Goal: Information Seeking & Learning: Learn about a topic

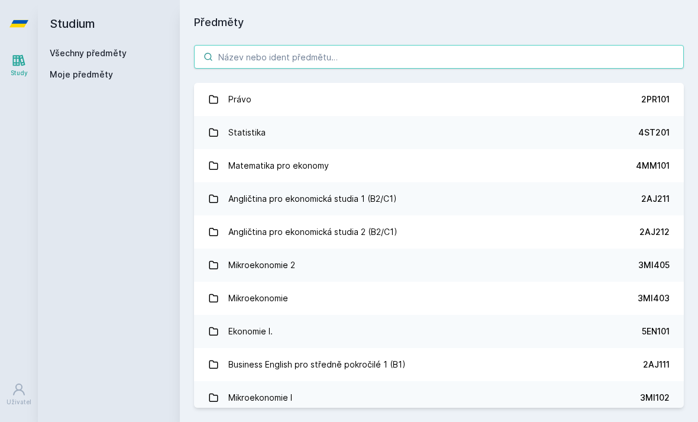
click at [522, 60] on input "search" at bounding box center [439, 57] width 490 height 24
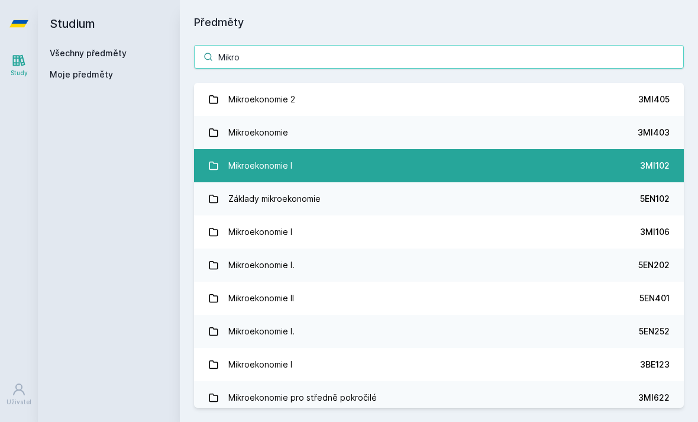
type input "Mikro"
click at [439, 167] on link "Mikroekonomie I 3MI102" at bounding box center [439, 165] width 490 height 33
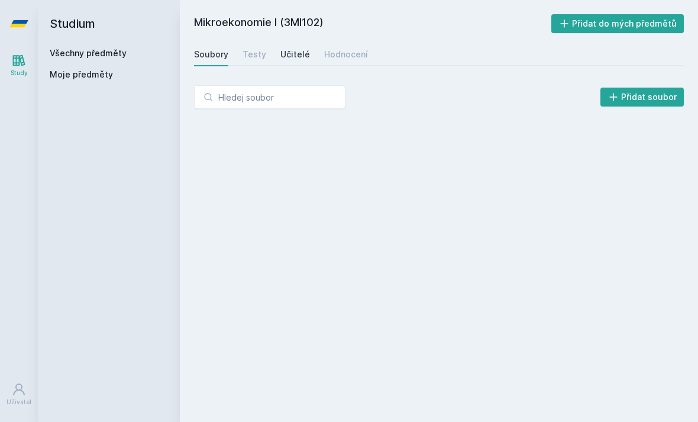
click at [294, 59] on div "Učitelé" at bounding box center [295, 55] width 30 height 12
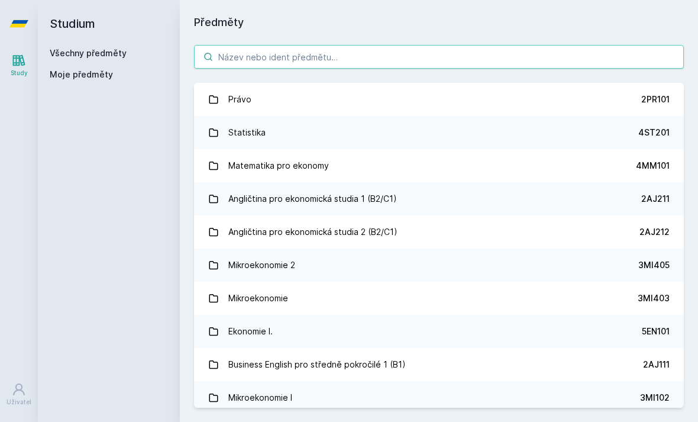
click at [540, 54] on input "search" at bounding box center [439, 57] width 490 height 24
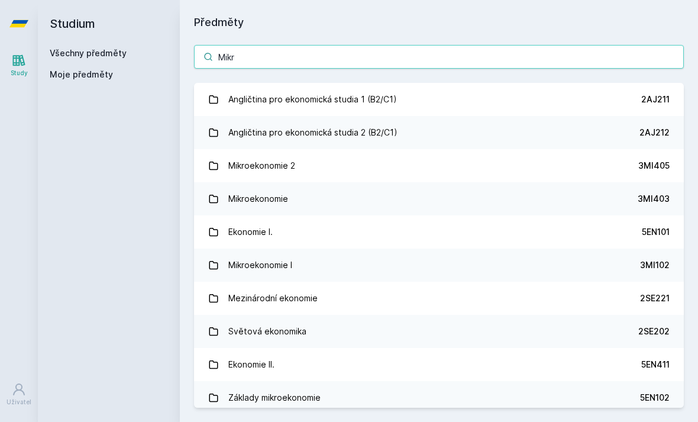
type input "Mikro"
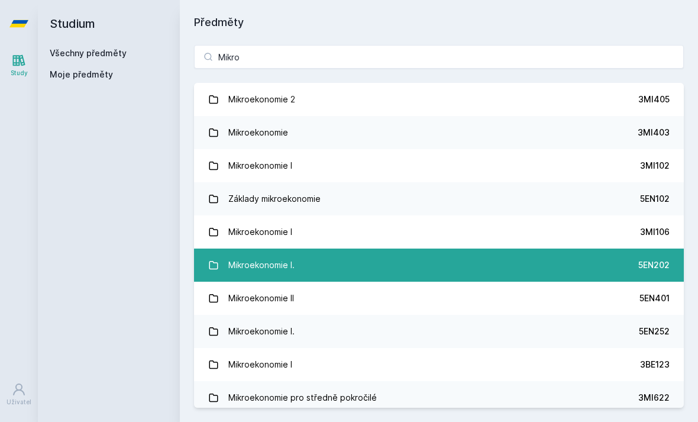
click at [490, 261] on link "Mikroekonomie I. 5EN202" at bounding box center [439, 265] width 490 height 33
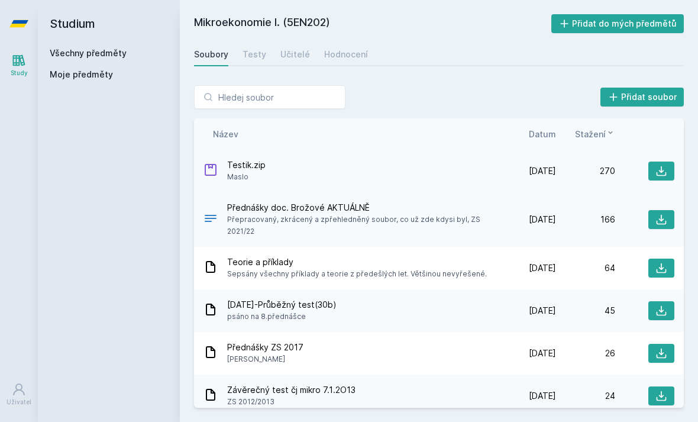
click at [230, 164] on span "Testik.zip" at bounding box center [246, 165] width 38 height 12
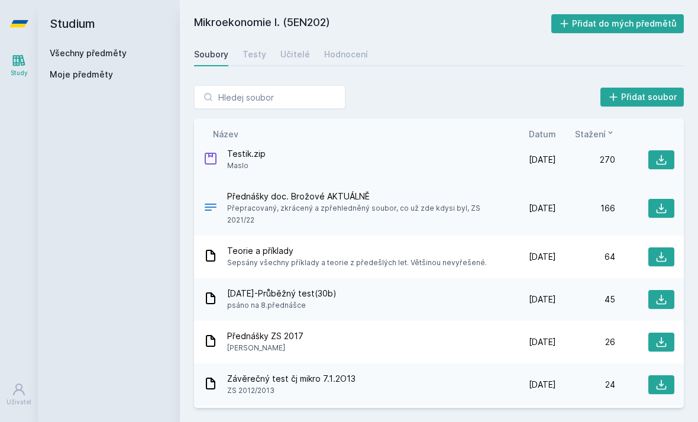
scroll to position [6, 0]
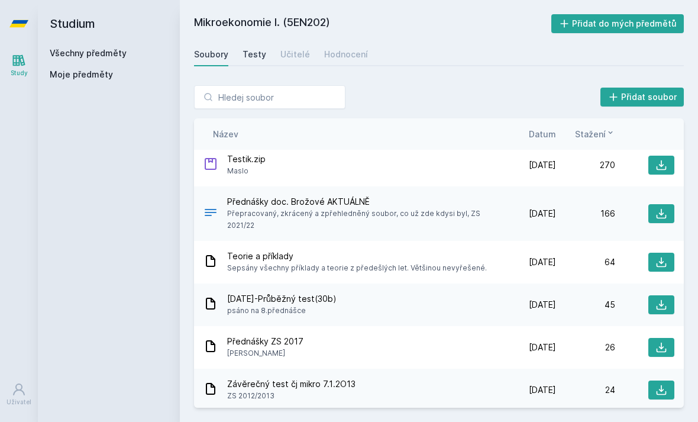
click at [246, 49] on div "Testy" at bounding box center [255, 55] width 24 height 12
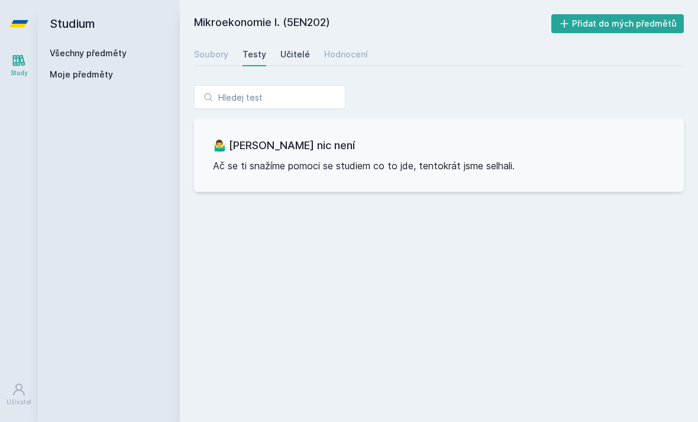
click at [291, 54] on div "Učitelé" at bounding box center [295, 55] width 30 height 12
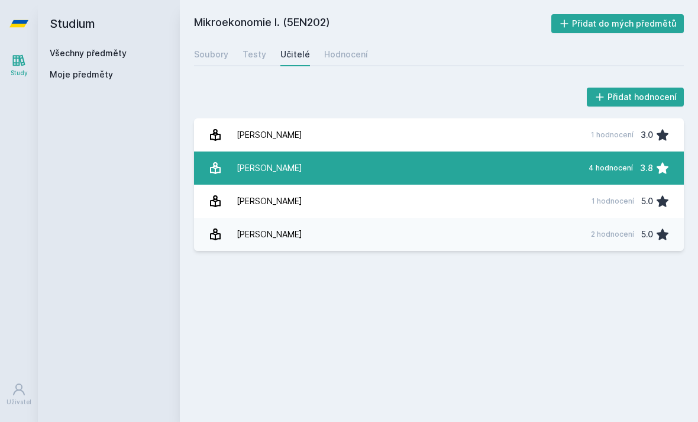
click at [248, 168] on div "[PERSON_NAME]" at bounding box center [270, 168] width 66 height 24
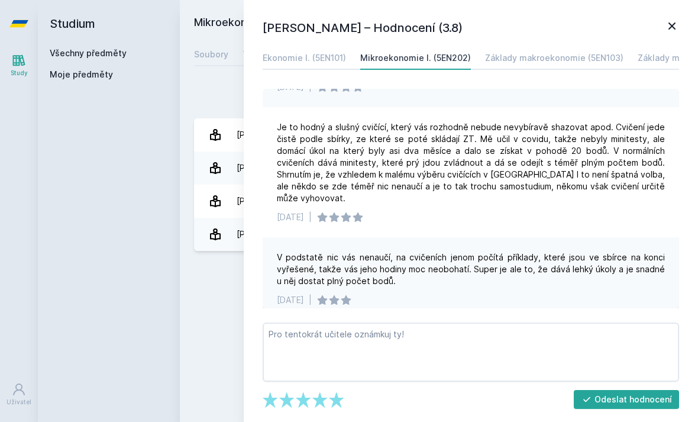
click at [675, 24] on icon at bounding box center [672, 25] width 7 height 7
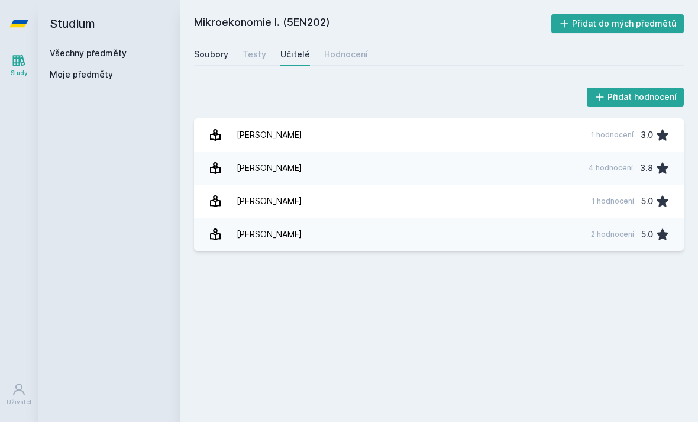
click at [217, 60] on link "Soubory" at bounding box center [211, 55] width 34 height 24
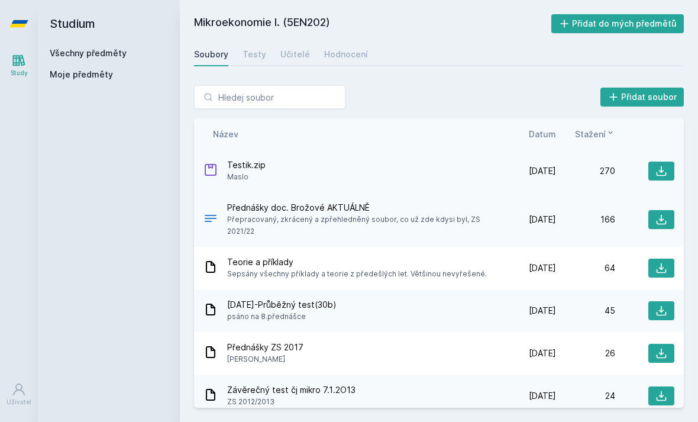
click at [226, 173] on div "Testik.zip Maslo" at bounding box center [350, 171] width 293 height 24
click at [662, 167] on icon at bounding box center [662, 171] width 12 height 12
